Goal: Information Seeking & Learning: Check status

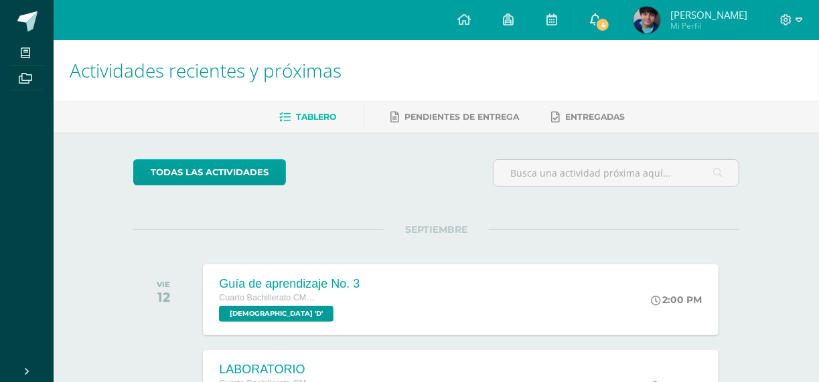
click at [597, 18] on link "4" at bounding box center [595, 20] width 43 height 40
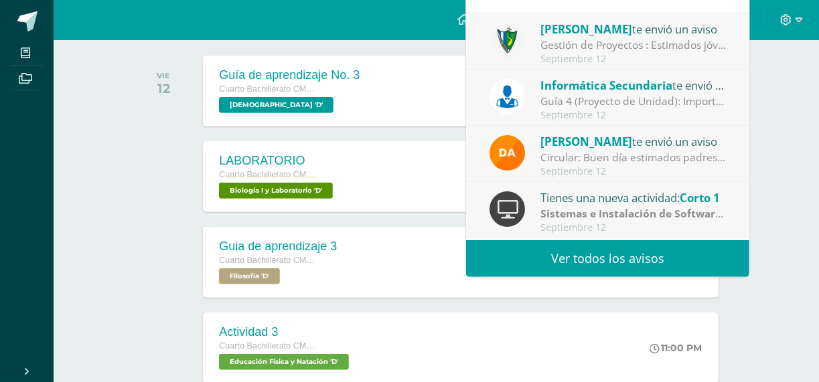
scroll to position [268, 0]
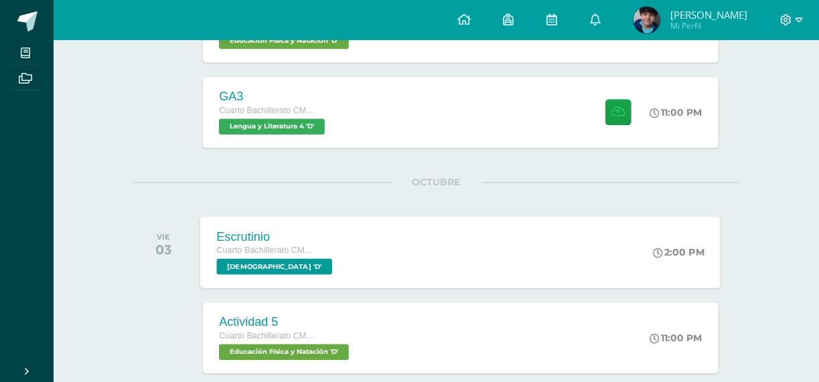
scroll to position [1206, 0]
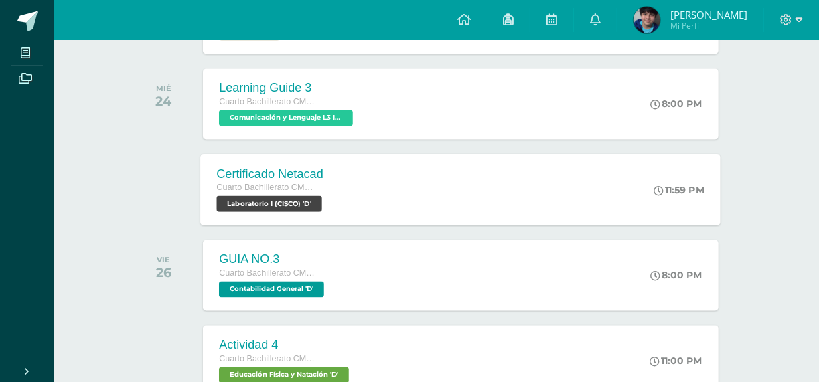
click at [364, 196] on div "Certificado Netacad Cuarto Bachillerato CMP Bachillerato en CCLL con Orientació…" at bounding box center [461, 190] width 520 height 72
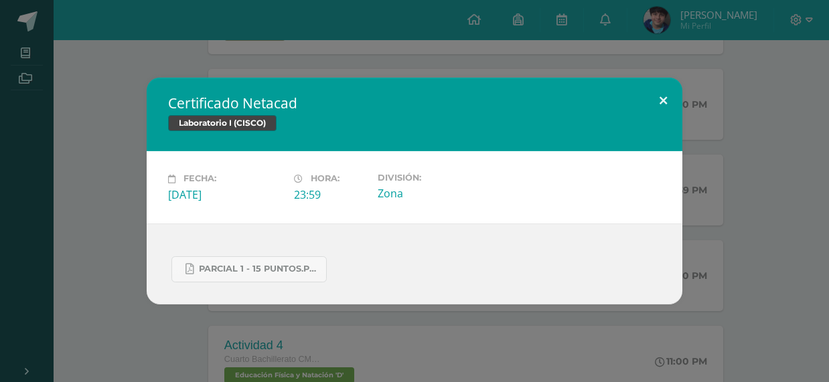
click at [668, 94] on button at bounding box center [663, 101] width 38 height 46
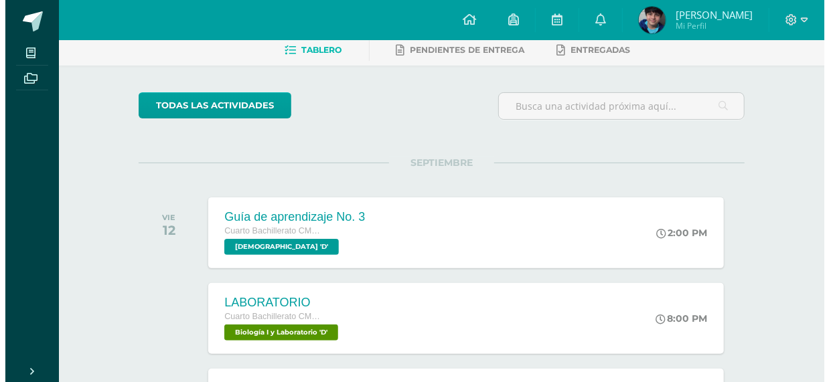
scroll to position [402, 0]
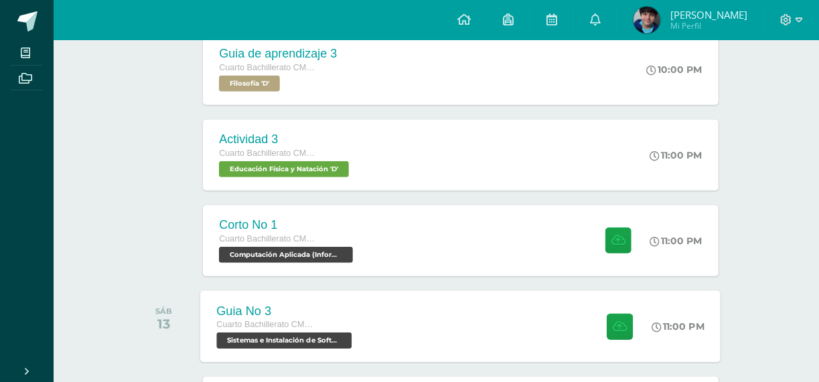
click at [356, 311] on div "Guia No 3 Cuarto Bachillerato CMP Bachillerato en CCLL con Orientación en Compu…" at bounding box center [286, 327] width 171 height 72
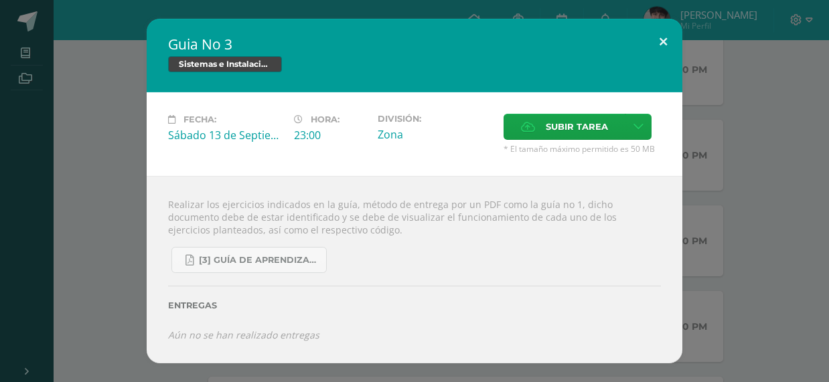
click at [659, 31] on button at bounding box center [663, 42] width 38 height 46
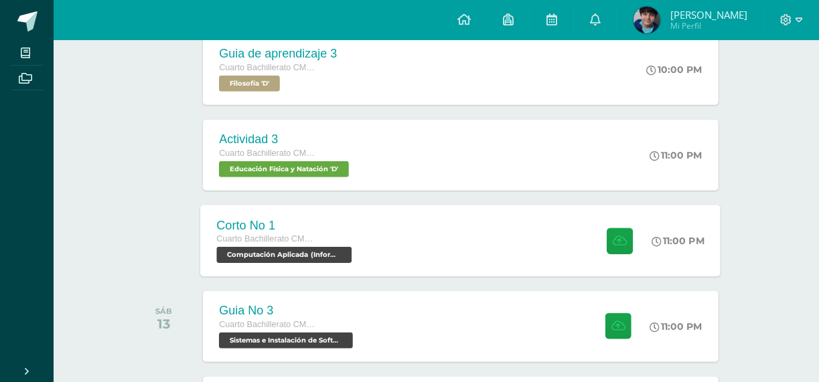
click at [339, 261] on span "Computación Aplicada (Informática) 'D'" at bounding box center [284, 255] width 135 height 16
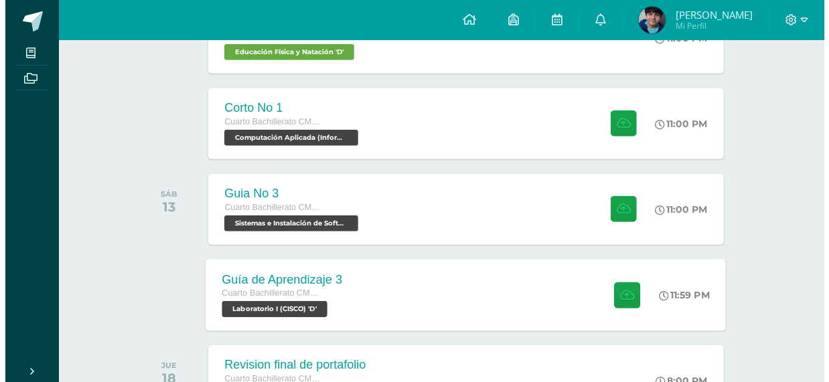
scroll to position [532, 0]
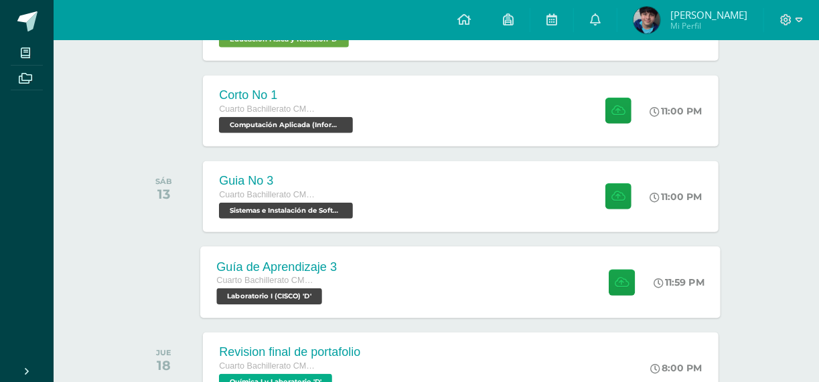
click at [323, 280] on div "Cuarto Bachillerato CMP Bachillerato en CCLL con Orientación en Computación" at bounding box center [277, 281] width 121 height 15
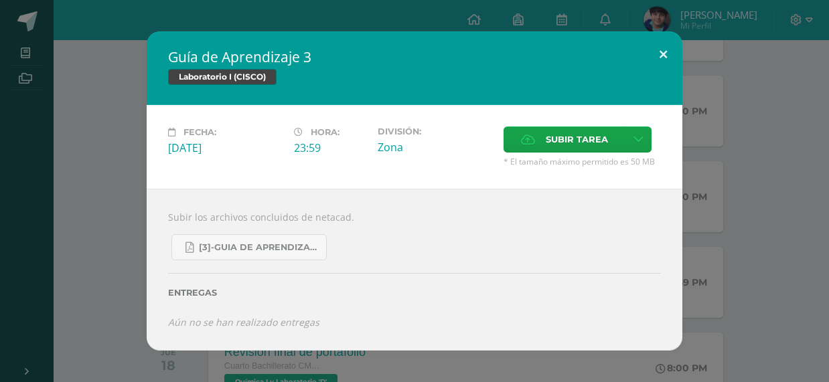
click at [667, 58] on button at bounding box center [663, 54] width 38 height 46
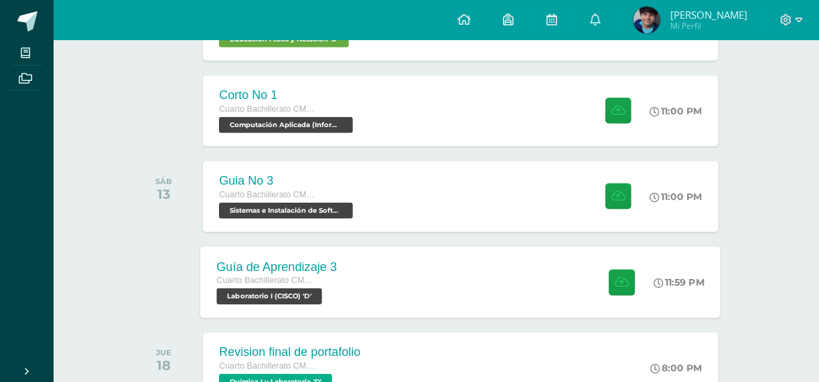
click at [395, 282] on div "Guía de Aprendizaje 3 Cuarto Bachillerato CMP Bachillerato en CCLL con Orientac…" at bounding box center [461, 282] width 520 height 72
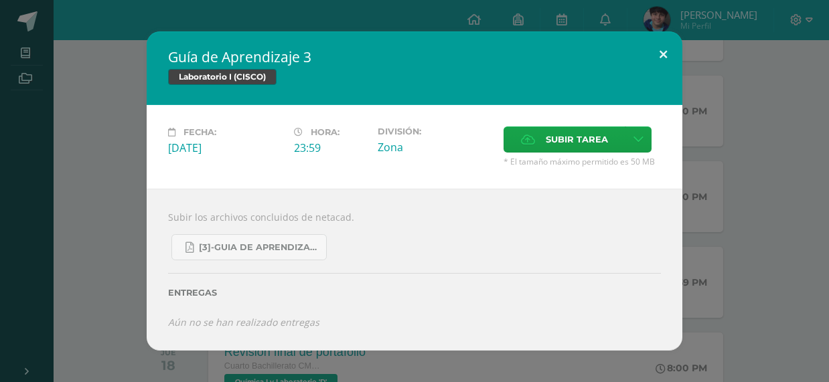
click at [666, 57] on button at bounding box center [663, 54] width 38 height 46
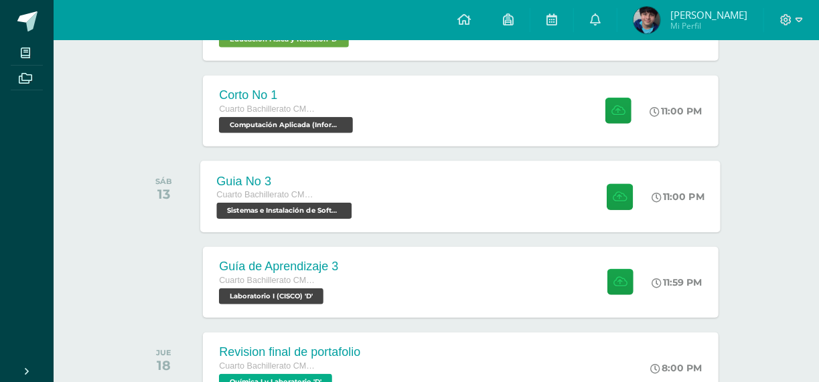
click at [347, 188] on div "Cuarto Bachillerato CMP Bachillerato en CCLL con Orientación en Computación" at bounding box center [286, 195] width 139 height 15
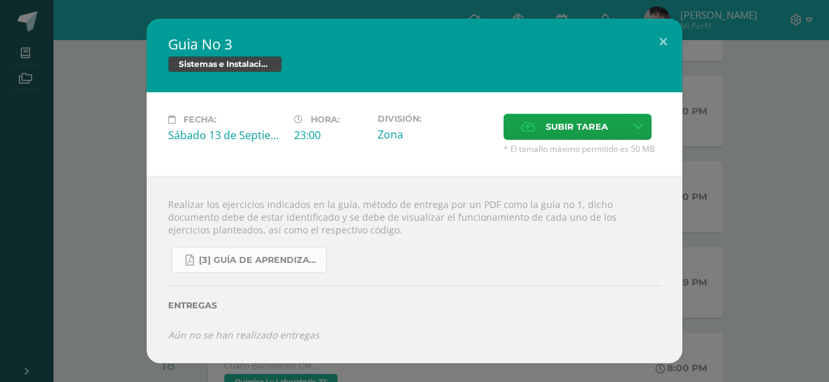
click at [272, 255] on span "[3] Guía de Aprendizaje - Sistemas e Instalación de Software.pdf" at bounding box center [259, 260] width 121 height 11
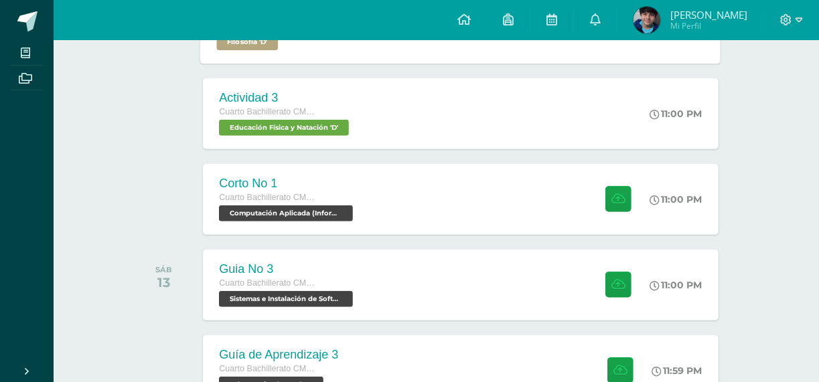
scroll to position [469, 0]
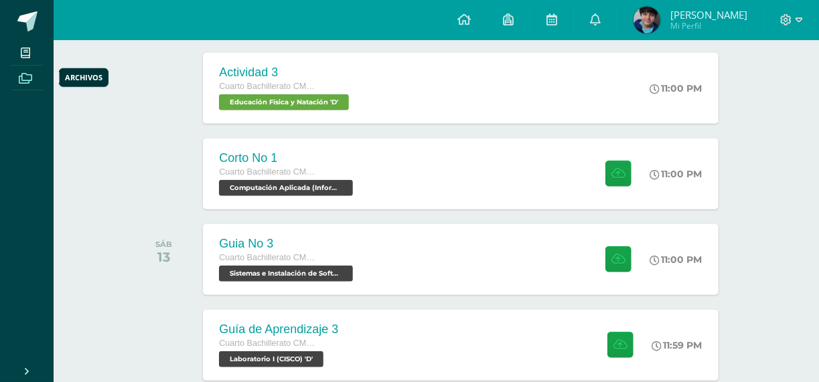
click at [18, 74] on span at bounding box center [26, 77] width 30 height 18
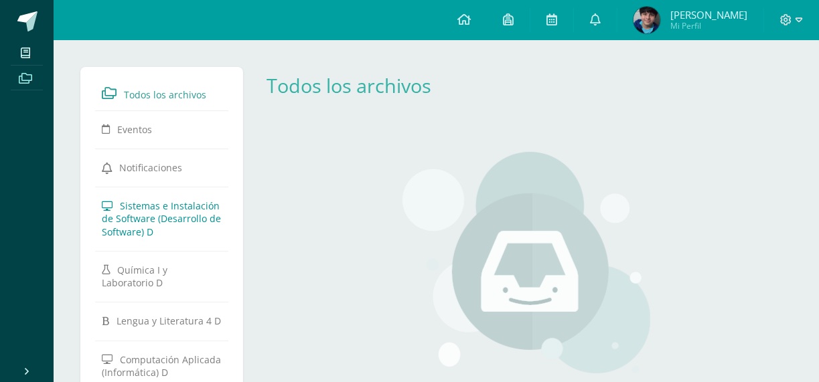
click at [151, 208] on span "Sistemas e Instalación de Software (Desarrollo de Software) D" at bounding box center [161, 219] width 119 height 38
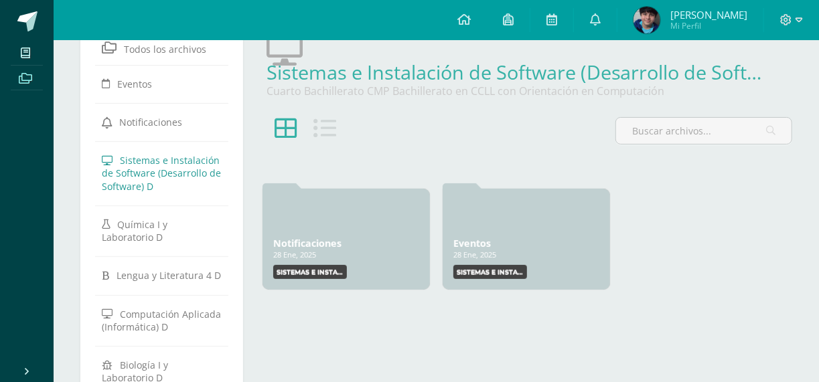
scroll to position [67, 0]
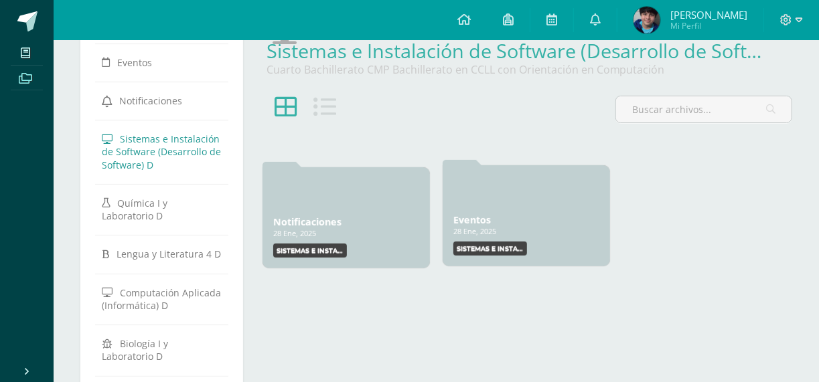
click at [520, 198] on div at bounding box center [526, 192] width 146 height 32
click at [480, 250] on label "Sistemas e Instalación de Software (Desarrollo de Software)" at bounding box center [490, 249] width 74 height 14
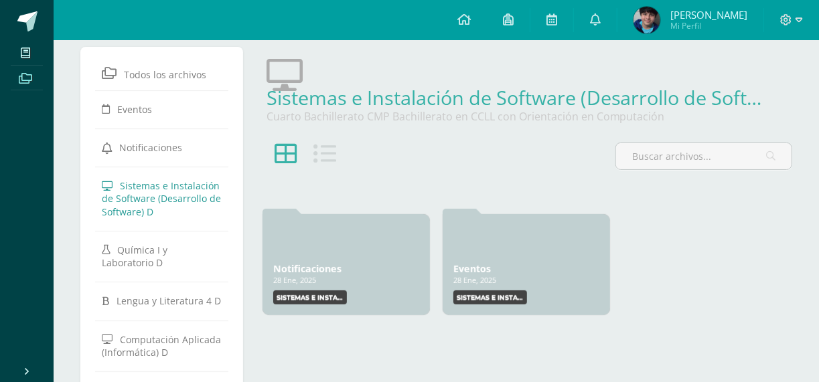
scroll to position [0, 0]
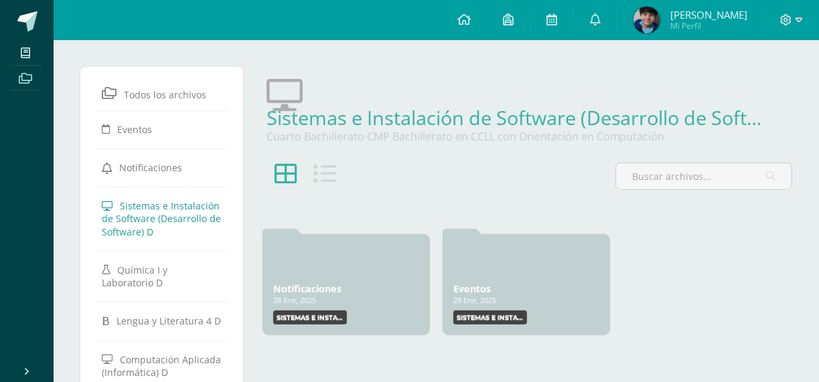
click at [326, 172] on icon at bounding box center [324, 174] width 23 height 23
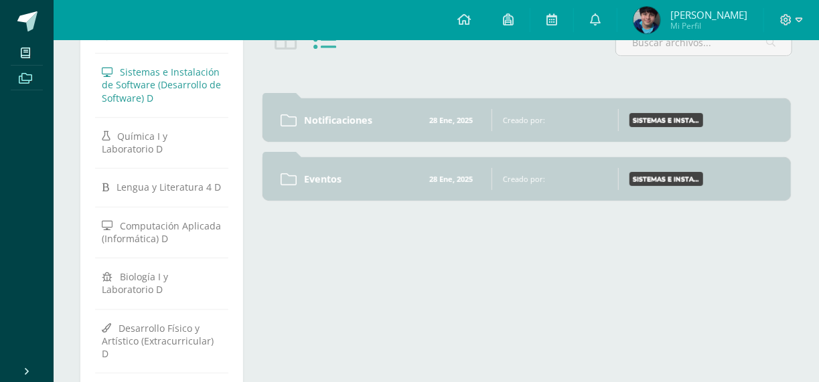
scroll to position [67, 0]
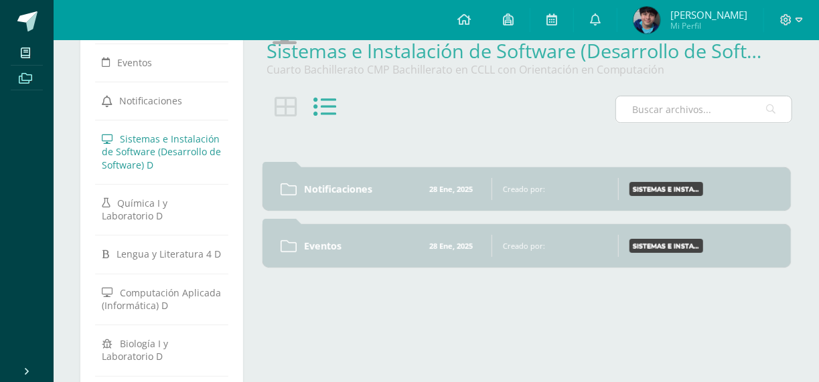
click at [775, 118] on icon at bounding box center [770, 109] width 9 height 27
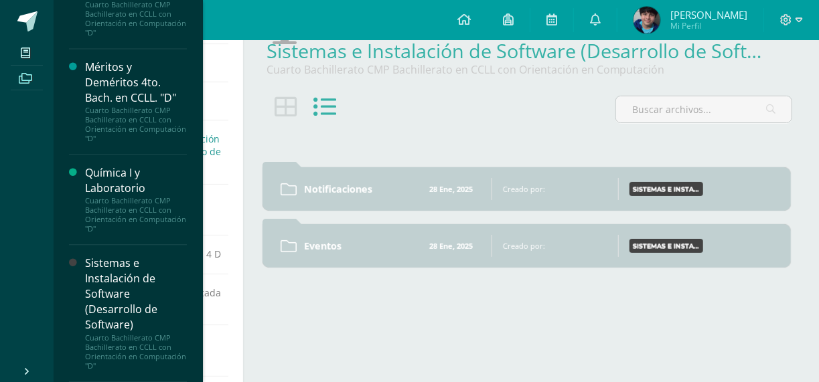
scroll to position [1411, 0]
click at [118, 309] on div "Sistemas e Instalación de Software (Desarrollo de Software)" at bounding box center [136, 295] width 102 height 78
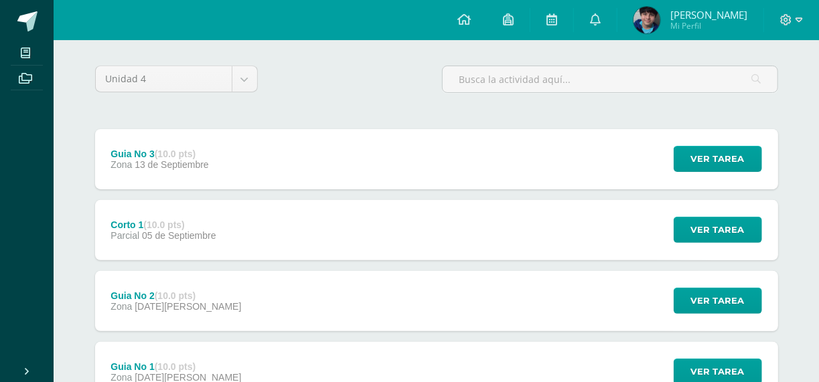
scroll to position [134, 0]
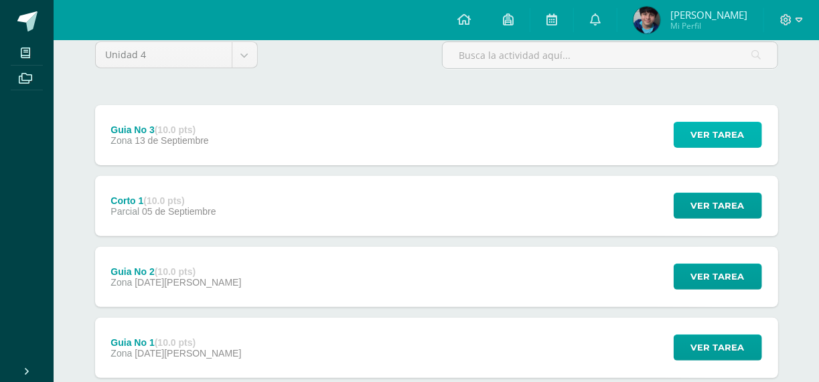
click at [701, 123] on span "Ver tarea" at bounding box center [718, 135] width 54 height 25
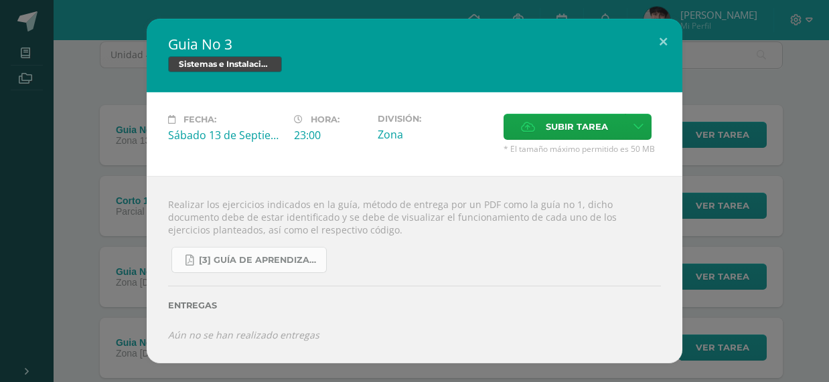
click at [228, 260] on span "[3] Guía de Aprendizaje - Sistemas e Instalación de Software.pdf" at bounding box center [259, 260] width 121 height 11
click at [664, 40] on button at bounding box center [663, 42] width 38 height 46
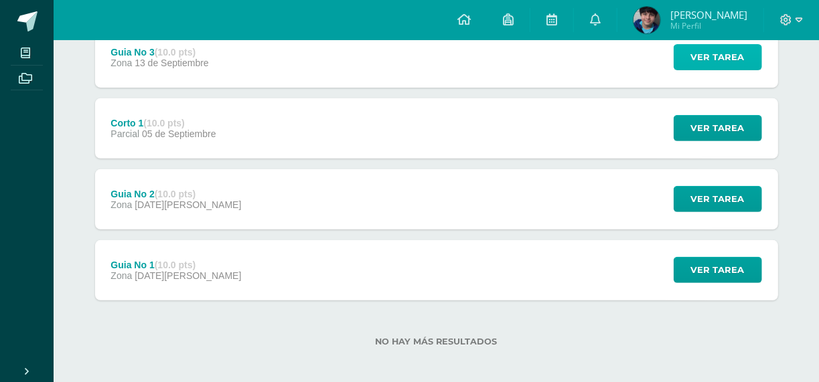
scroll to position [217, 0]
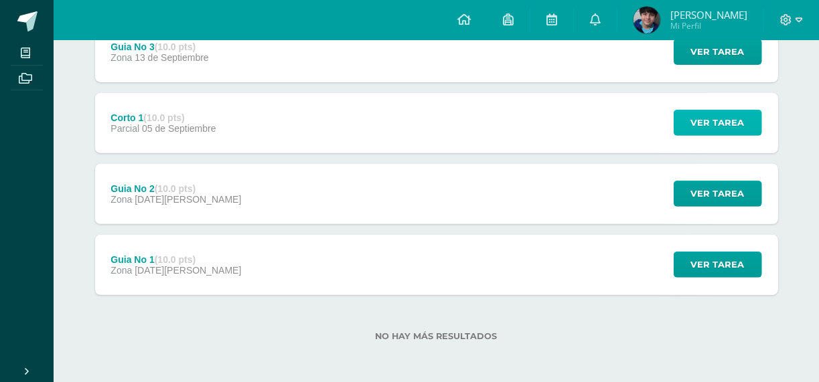
click at [713, 113] on span "Ver tarea" at bounding box center [718, 123] width 54 height 25
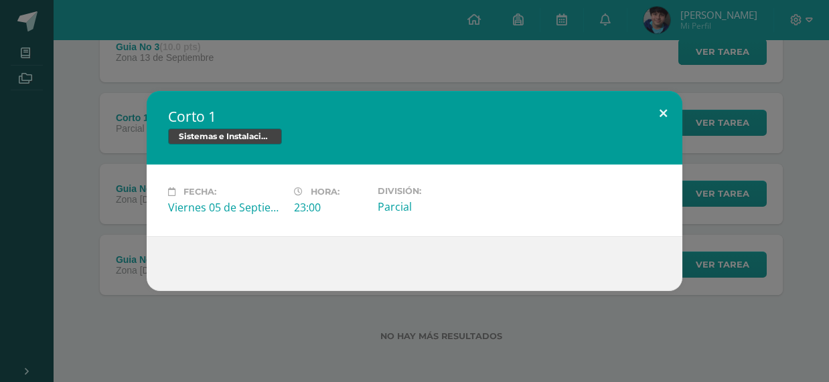
click at [660, 114] on button at bounding box center [663, 114] width 38 height 46
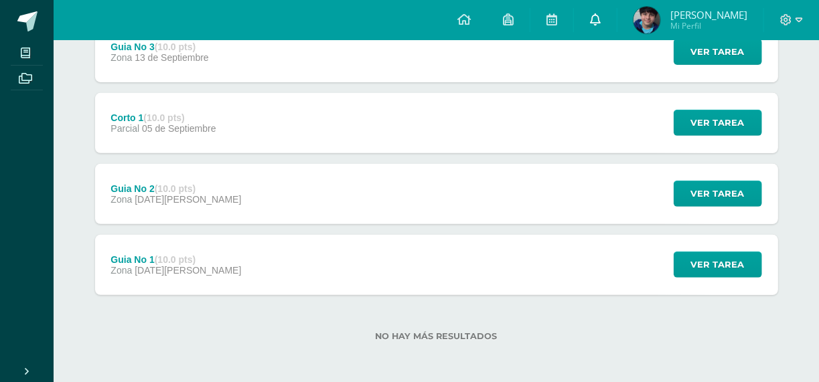
click at [601, 26] on link at bounding box center [595, 20] width 43 height 40
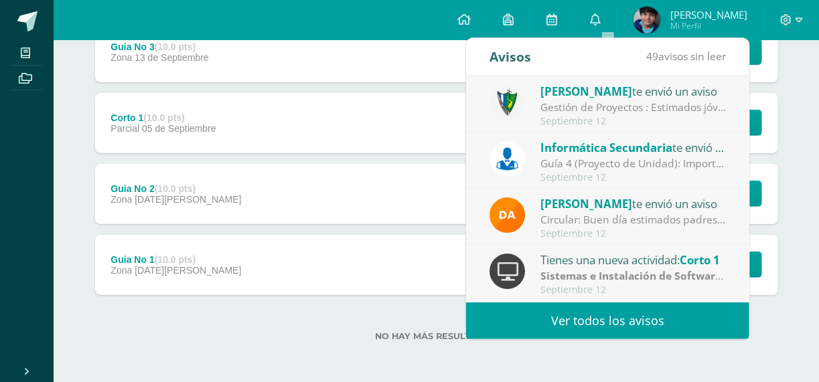
click at [601, 315] on link "Ver todos los avisos" at bounding box center [607, 321] width 283 height 37
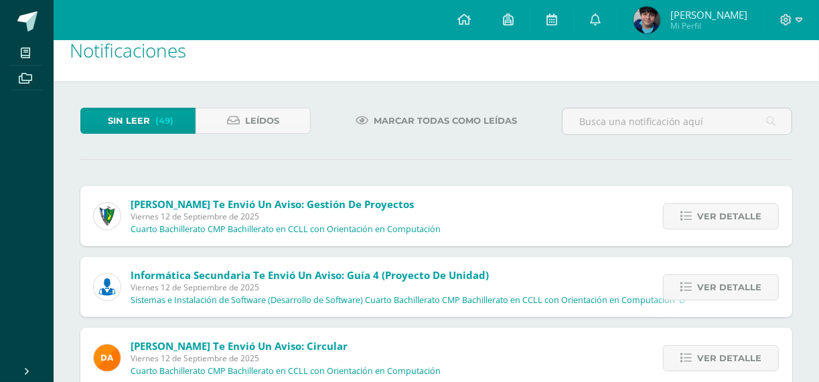
scroll to position [21, 0]
click at [680, 288] on link "Ver detalle" at bounding box center [721, 287] width 116 height 26
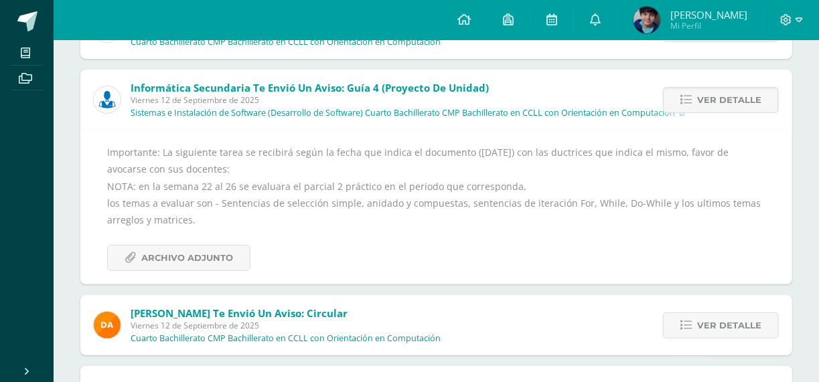
scroll to position [208, 0]
click at [200, 246] on span "Archivo Adjunto" at bounding box center [187, 257] width 92 height 25
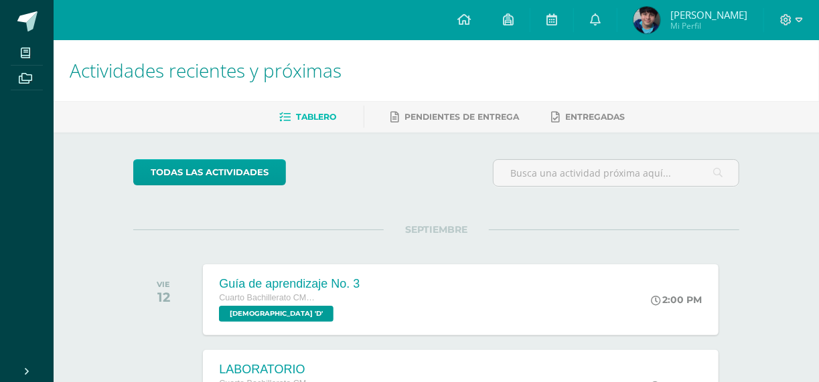
click at [681, 16] on span "Carlos Gabriel Mi Perfil" at bounding box center [690, 20] width 119 height 27
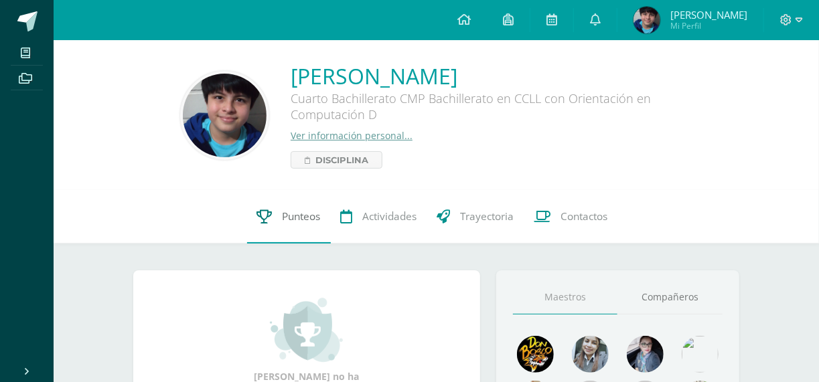
click at [309, 231] on link "Punteos" at bounding box center [289, 217] width 84 height 54
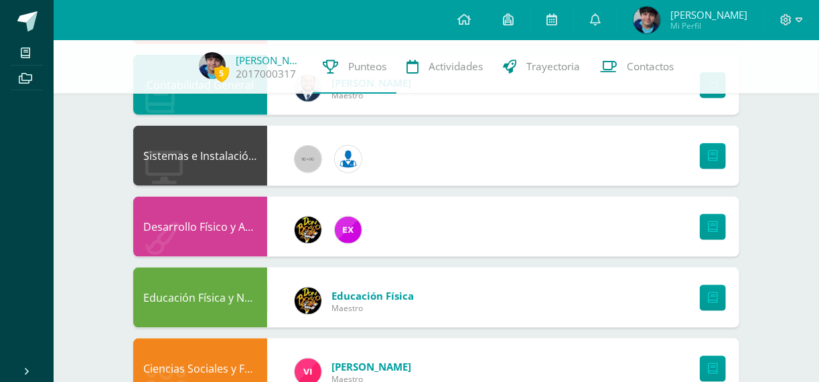
scroll to position [755, 0]
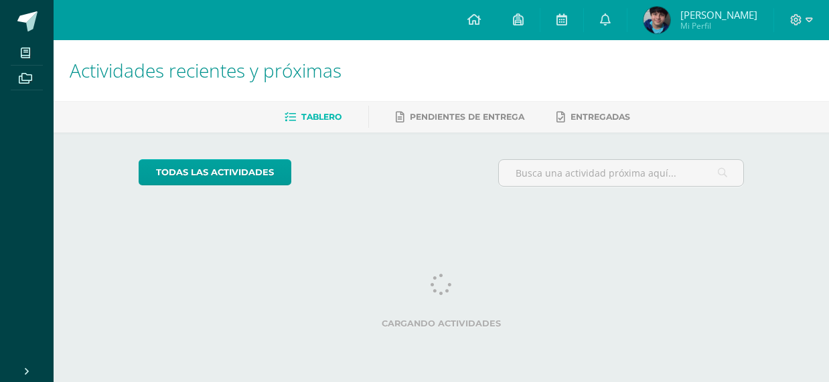
click at [611, 14] on icon at bounding box center [605, 19] width 11 height 12
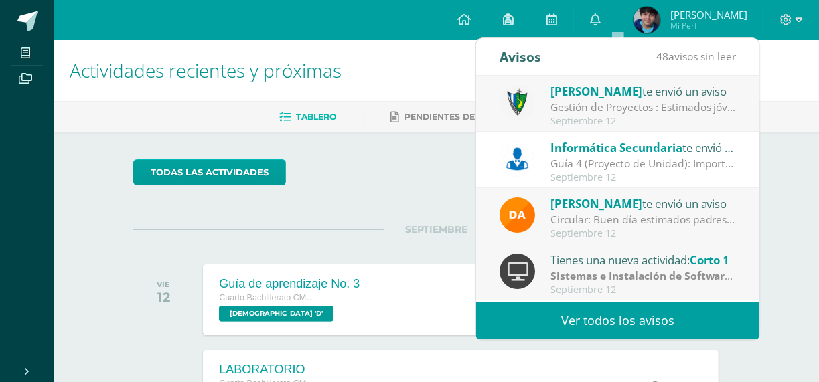
click at [617, 323] on link "Ver todos los avisos" at bounding box center [617, 321] width 283 height 37
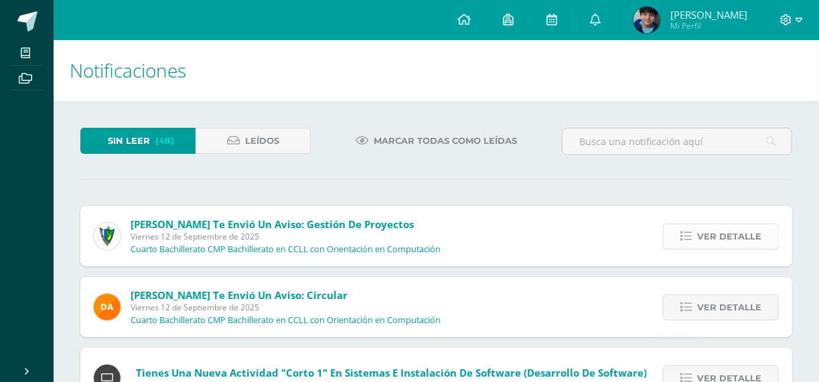
click at [711, 238] on span "Ver detalle" at bounding box center [729, 236] width 64 height 25
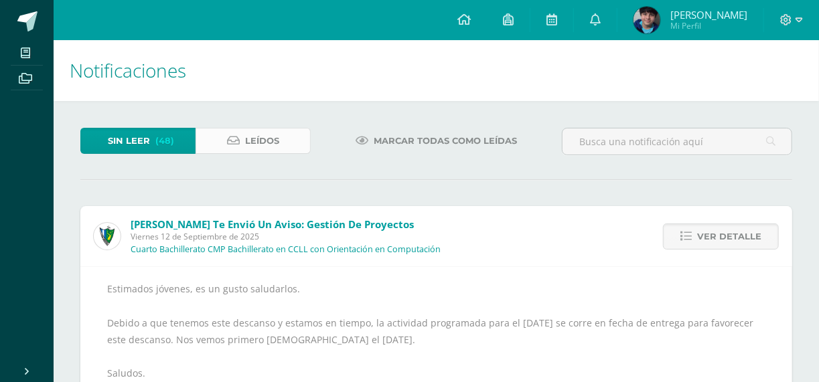
click at [253, 148] on span "Leídos" at bounding box center [262, 141] width 34 height 25
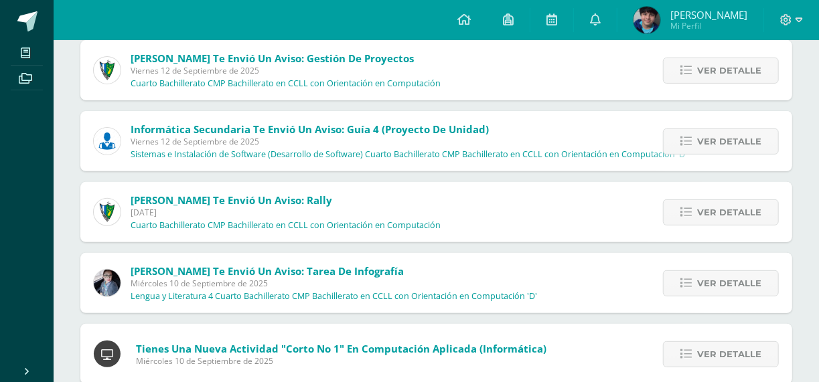
scroll to position [166, 0]
click at [723, 211] on span "Ver detalle" at bounding box center [729, 212] width 64 height 25
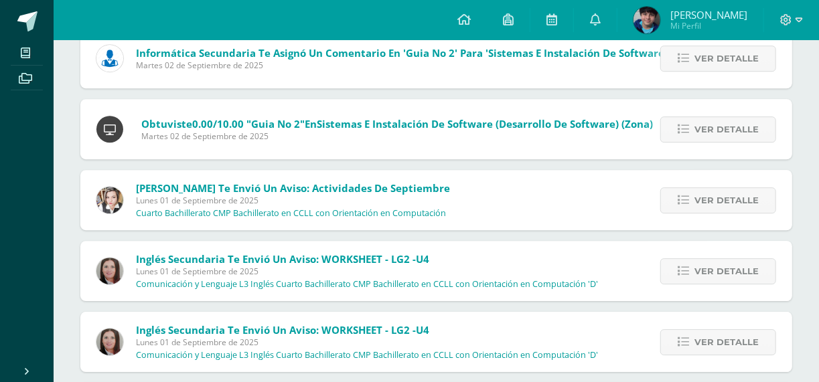
scroll to position [1863, 0]
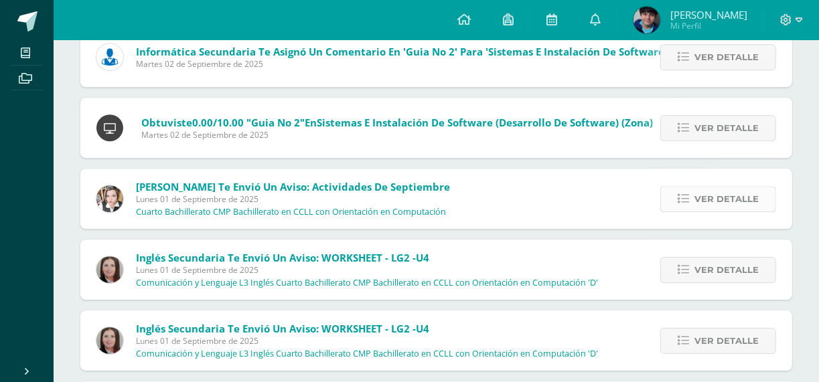
click at [693, 206] on link "Ver detalle" at bounding box center [718, 199] width 116 height 26
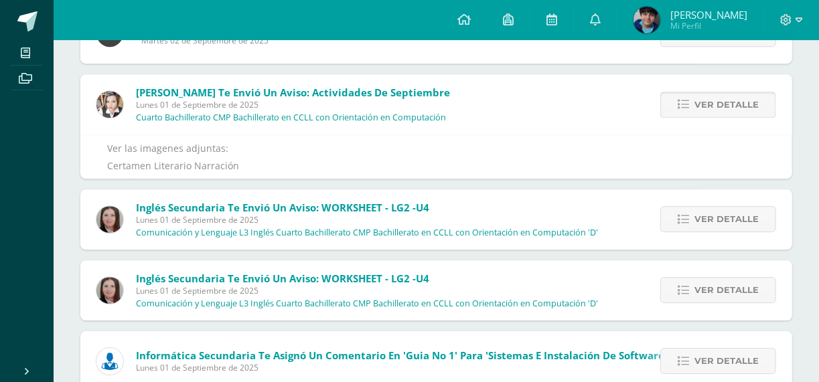
scroll to position [1599, 0]
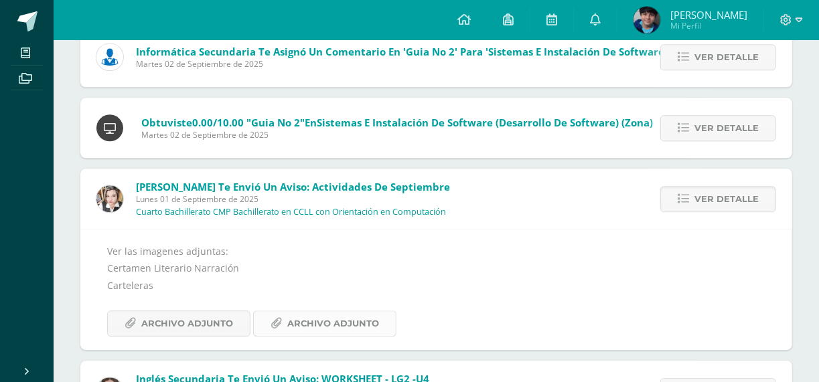
click at [297, 328] on span "Archivo Adjunto" at bounding box center [333, 323] width 92 height 25
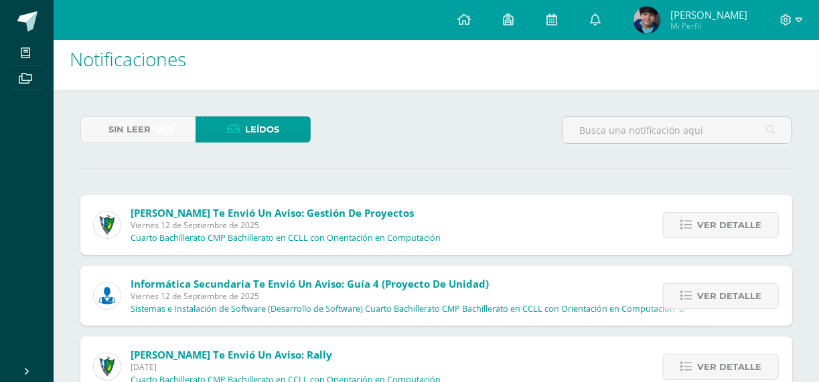
scroll to position [0, 0]
